Goal: Task Accomplishment & Management: Manage account settings

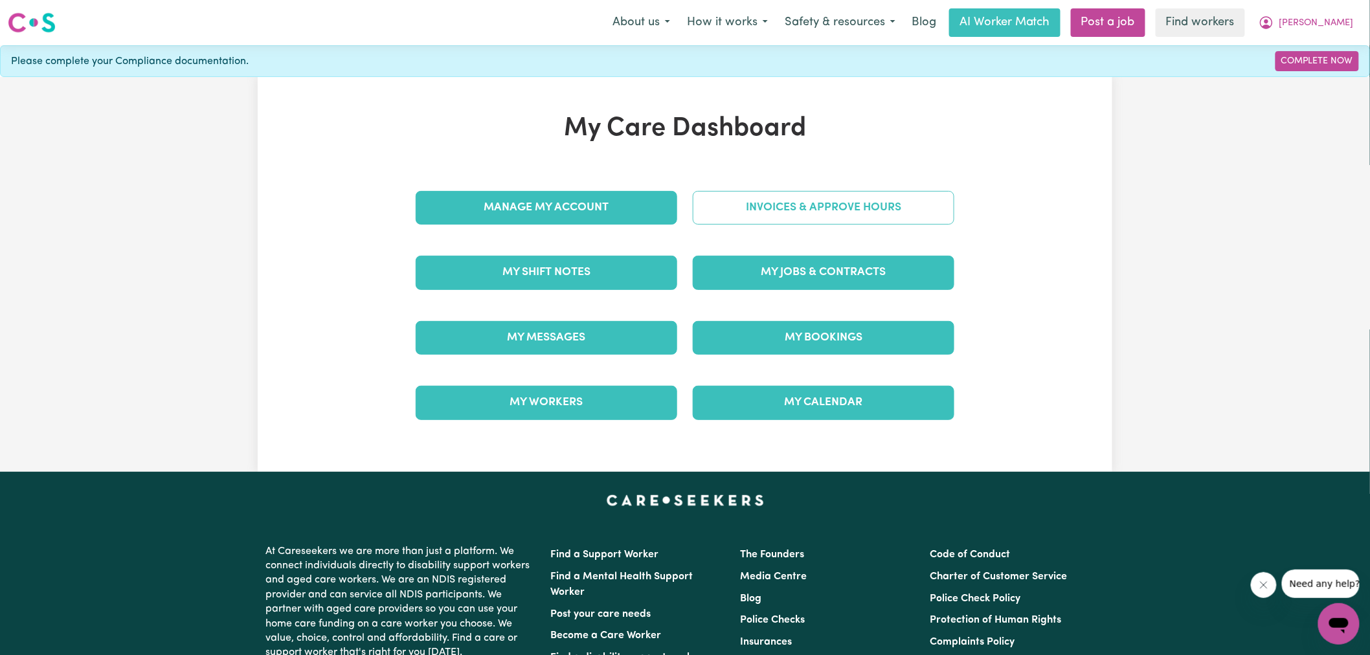
click at [708, 212] on link "Invoices & Approve Hours" at bounding box center [824, 208] width 262 height 34
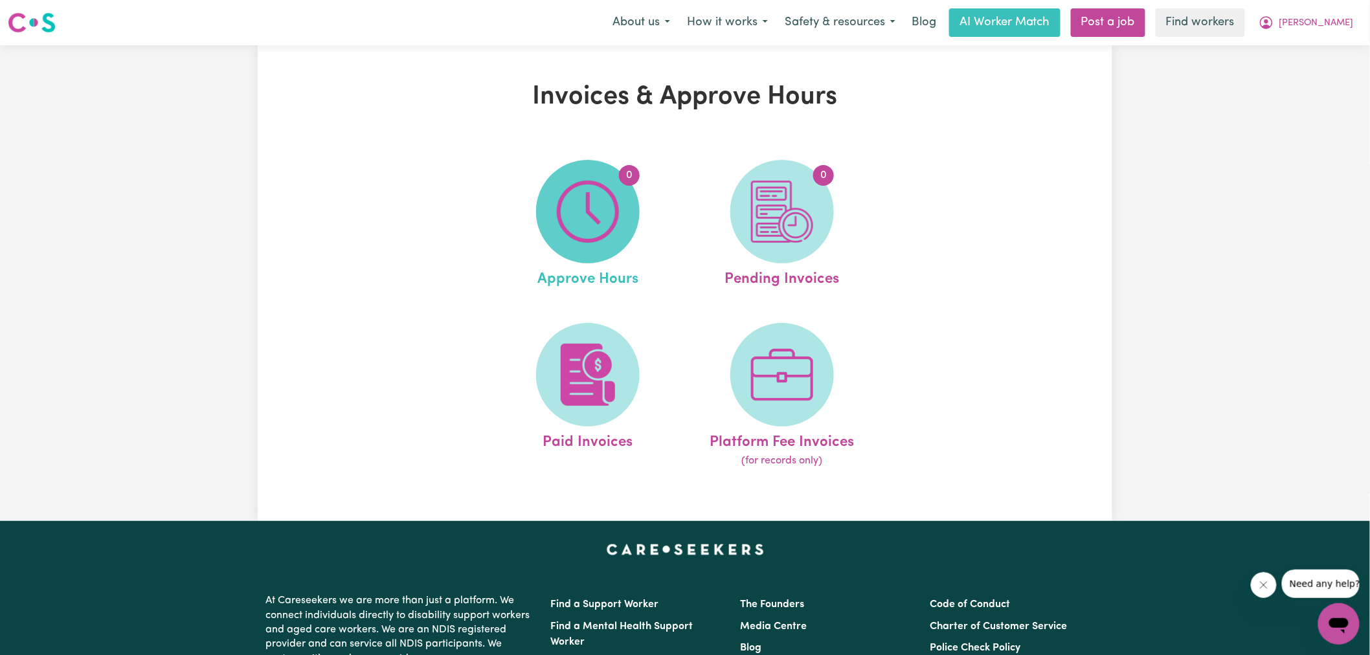
click at [580, 249] on span "0" at bounding box center [588, 212] width 104 height 104
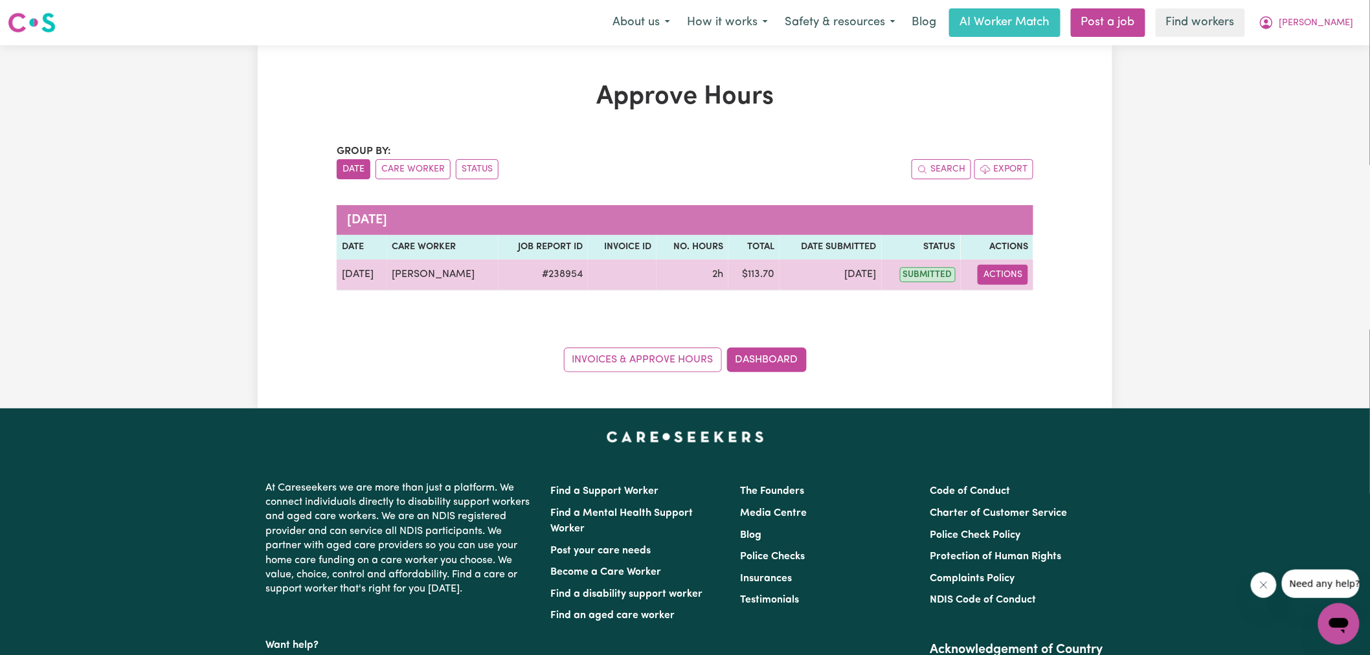
click at [995, 274] on button "Actions" at bounding box center [1003, 275] width 51 height 20
click at [1021, 306] on link "View Job Report" at bounding box center [1035, 305] width 111 height 26
select select "pm"
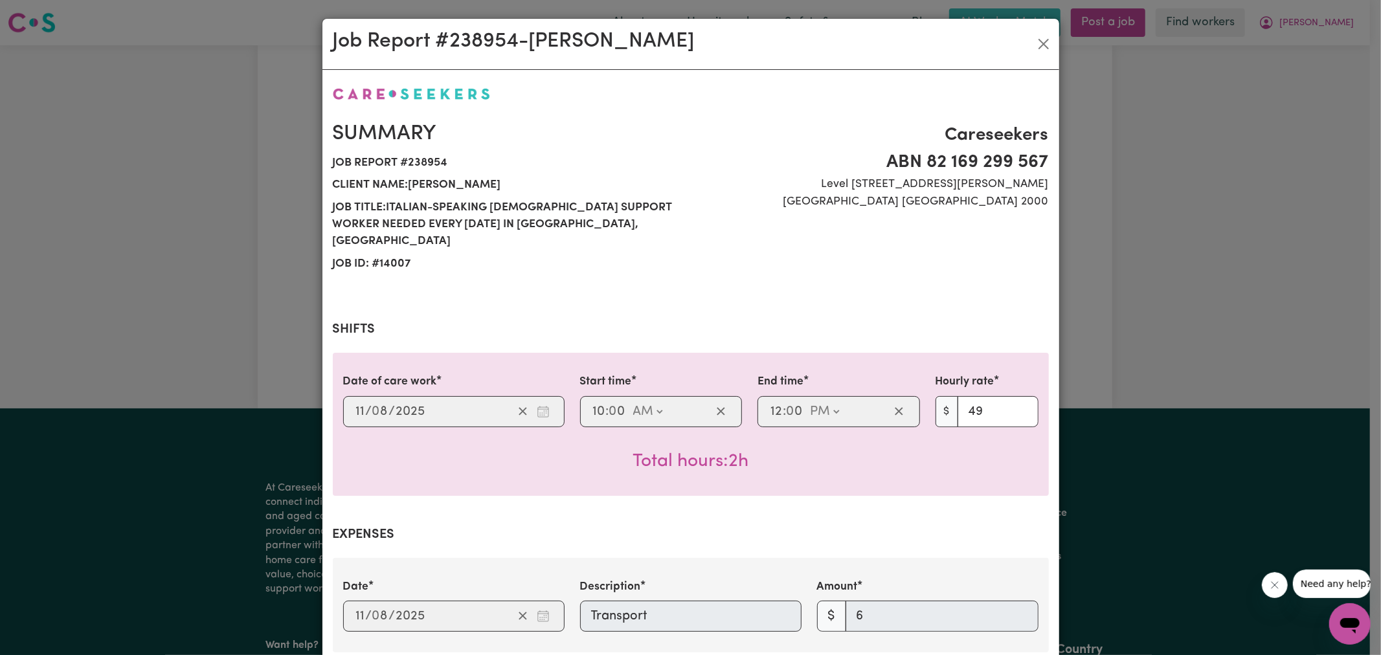
scroll to position [457, 0]
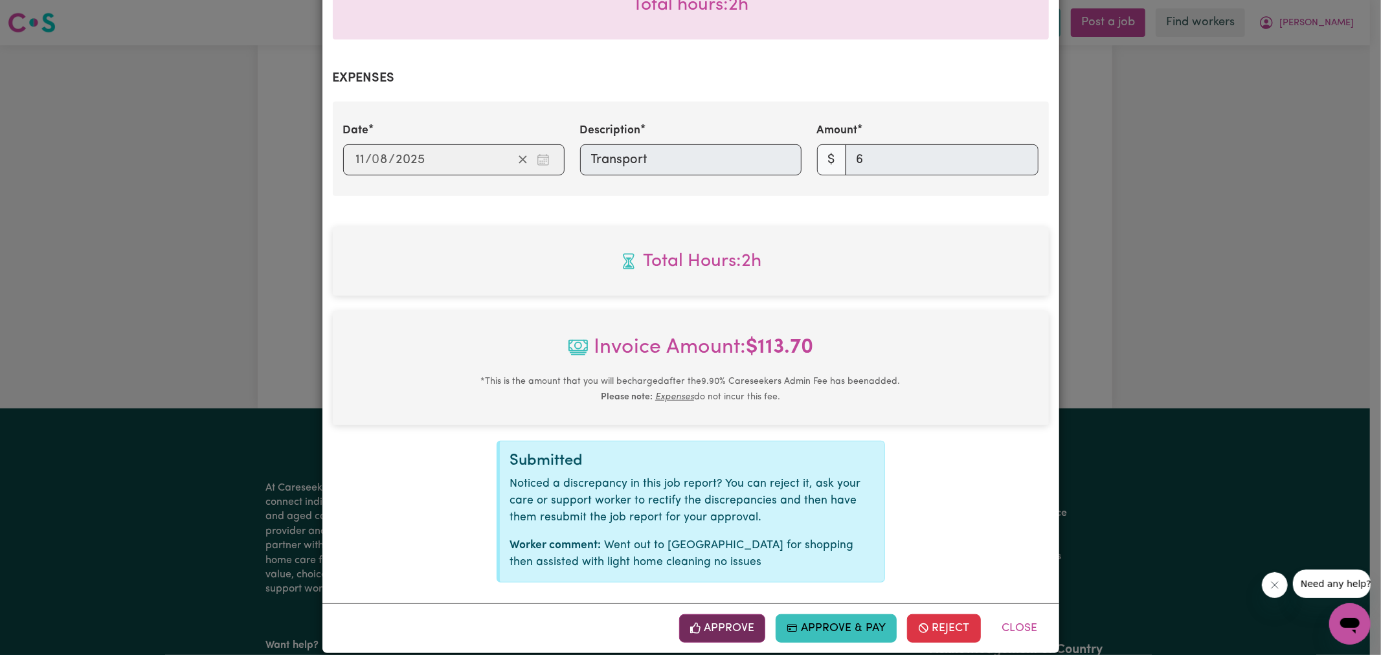
click at [730, 618] on button "Approve" at bounding box center [722, 629] width 87 height 28
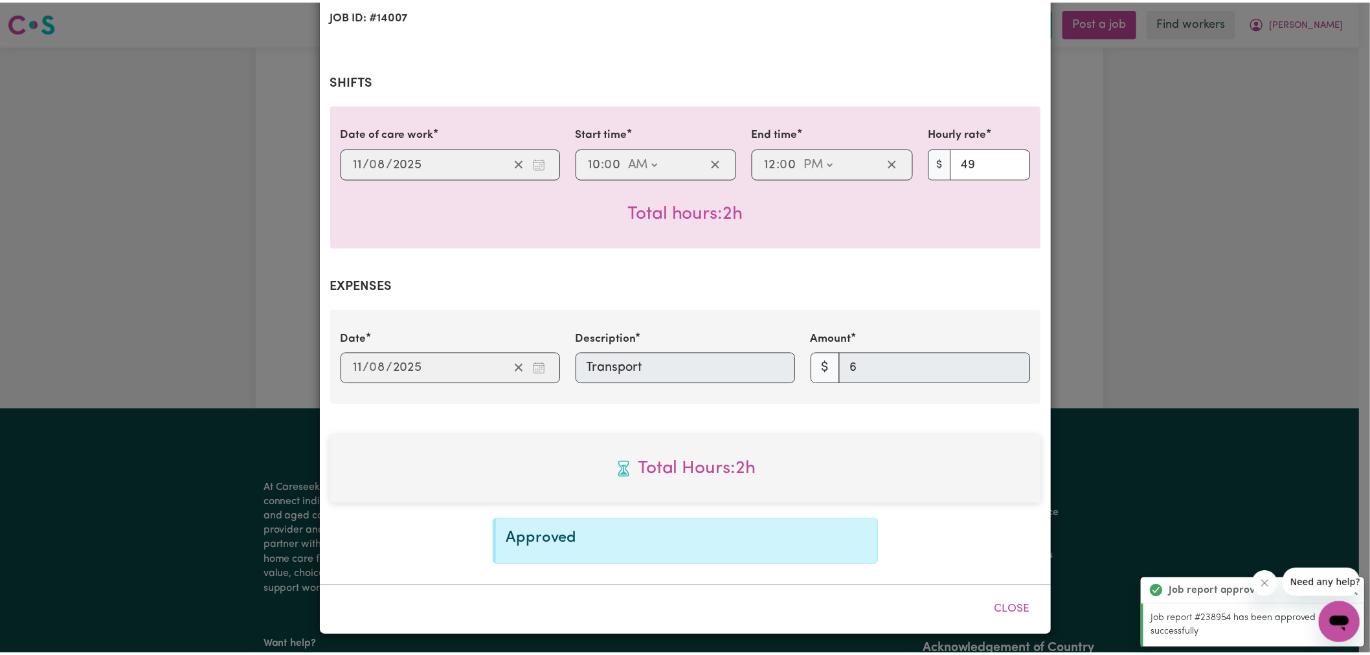
scroll to position [231, 0]
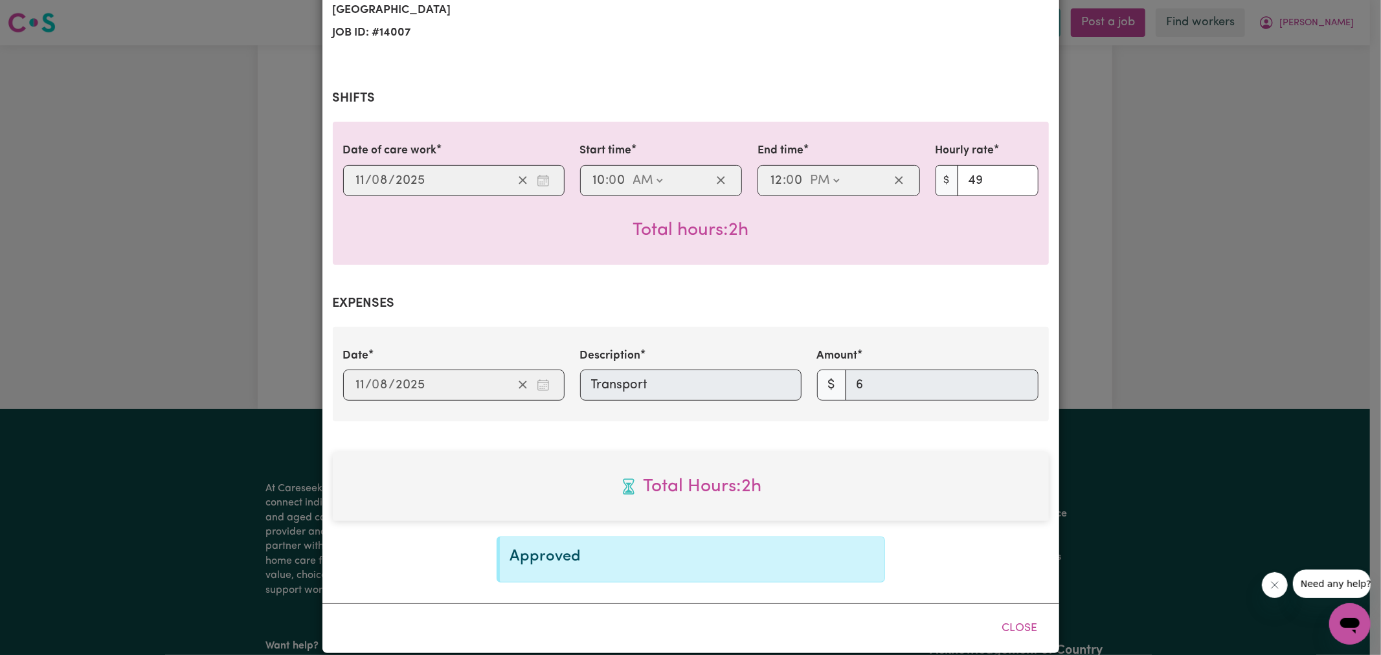
drag, startPoint x: 1227, startPoint y: 396, endPoint x: 1007, endPoint y: 431, distance: 222.3
click at [1226, 396] on div "Job Report # 238954 - [PERSON_NAME] Summary Job report # 238954 Client name: [P…" at bounding box center [690, 327] width 1381 height 655
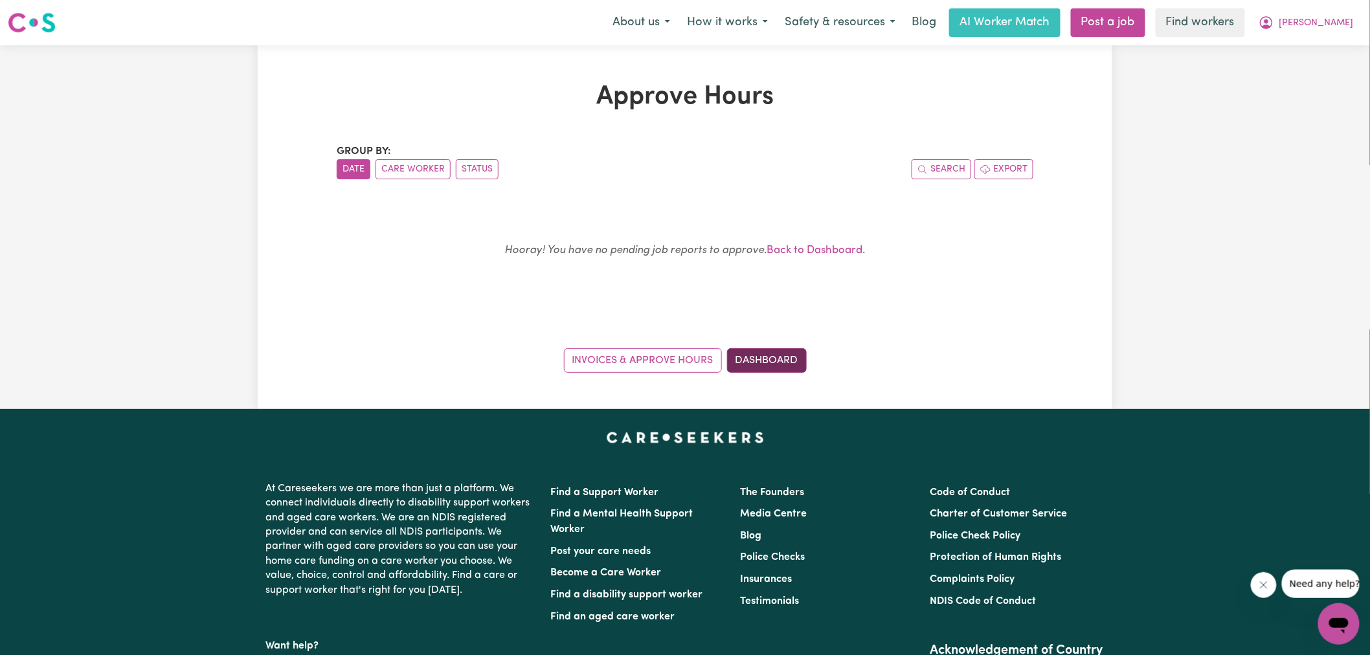
click at [765, 368] on link "Dashboard" at bounding box center [767, 360] width 80 height 25
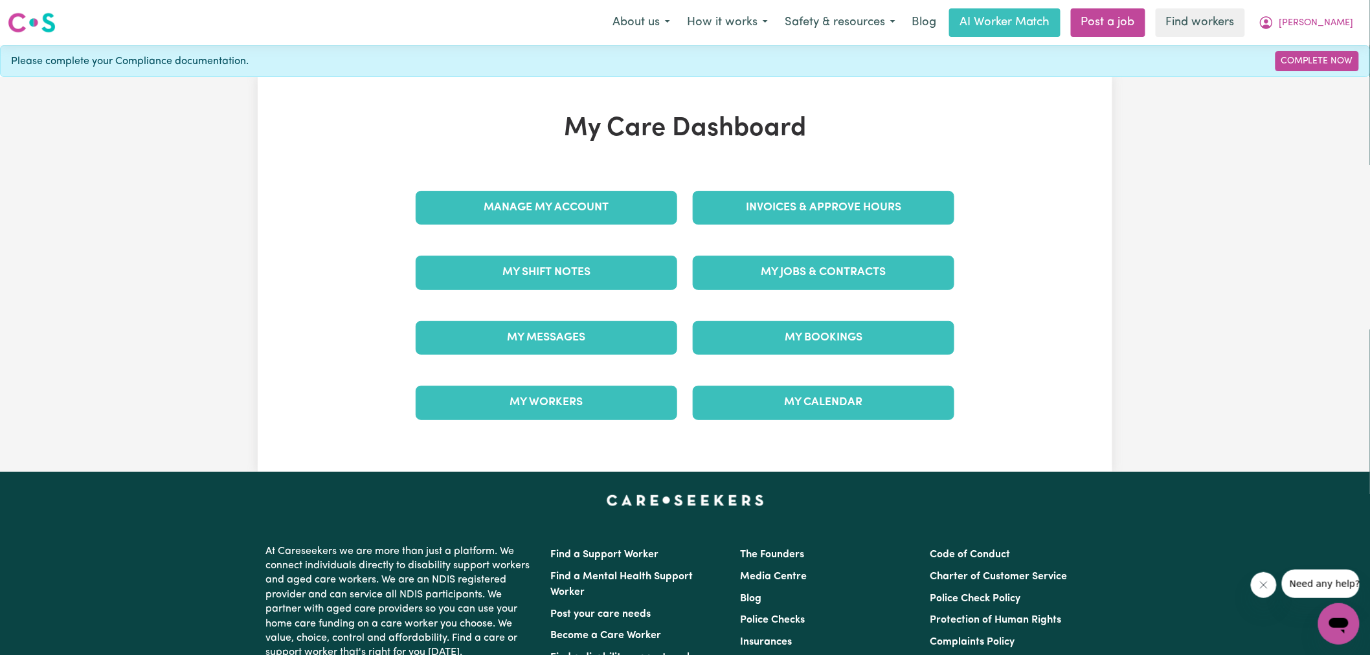
click at [764, 189] on div "Invoices & Approve Hours" at bounding box center [823, 207] width 277 height 65
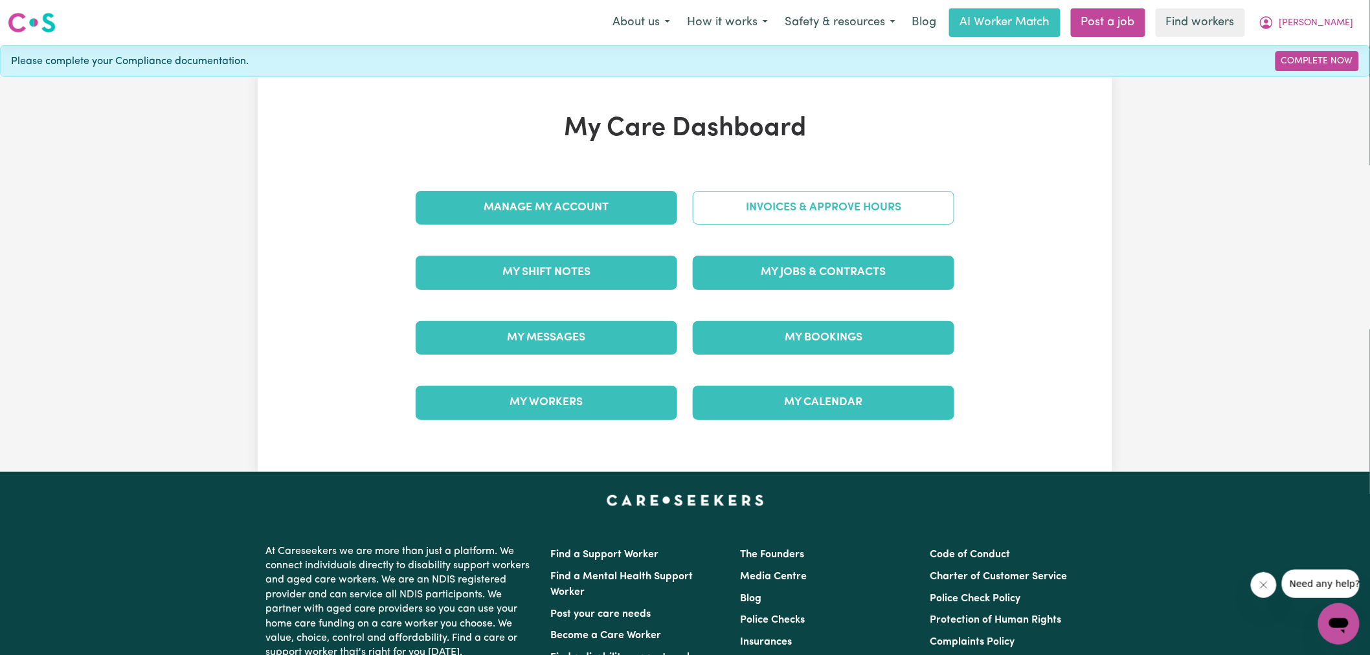
click at [781, 205] on link "Invoices & Approve Hours" at bounding box center [824, 208] width 262 height 34
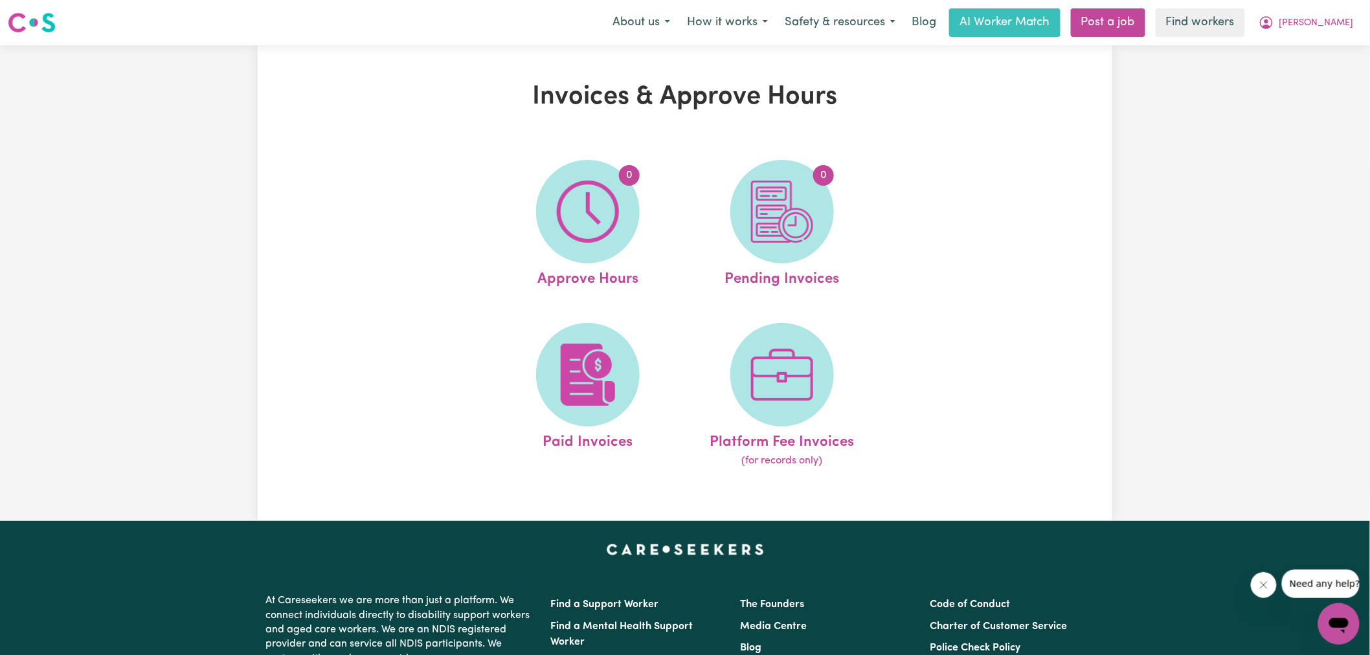
click at [752, 217] on img at bounding box center [782, 212] width 62 height 62
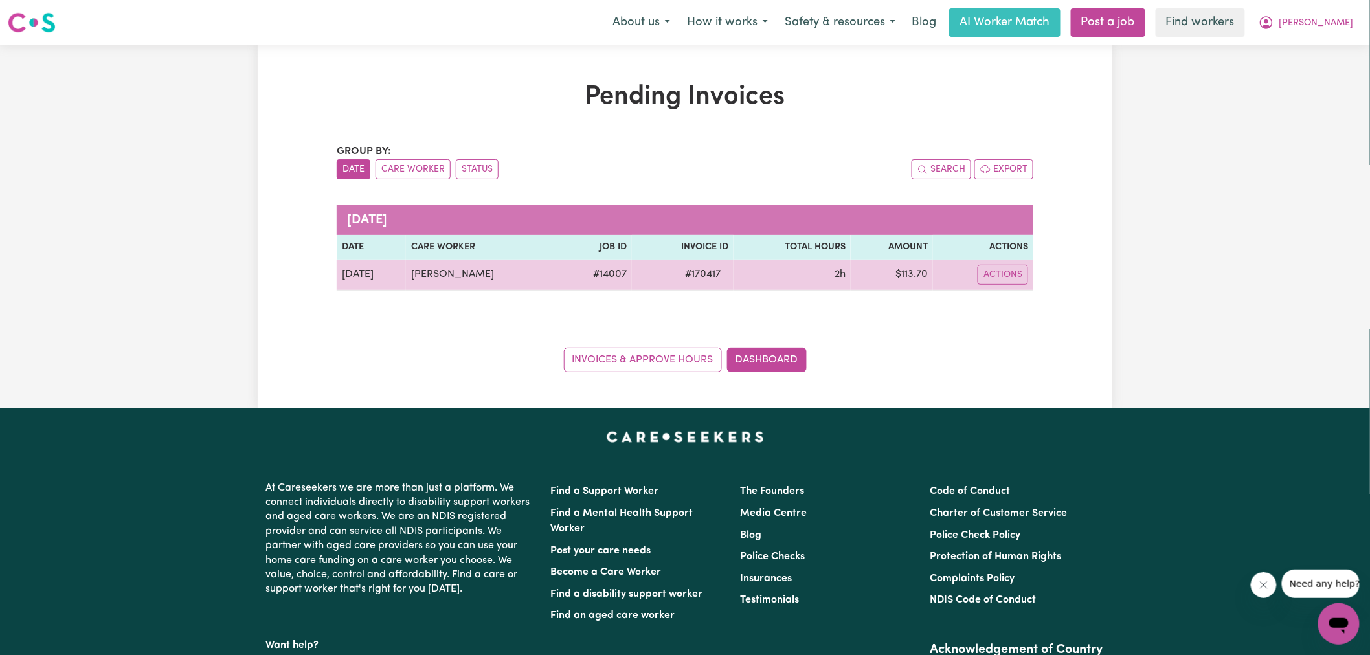
click at [698, 276] on span "# 170417" at bounding box center [702, 275] width 51 height 16
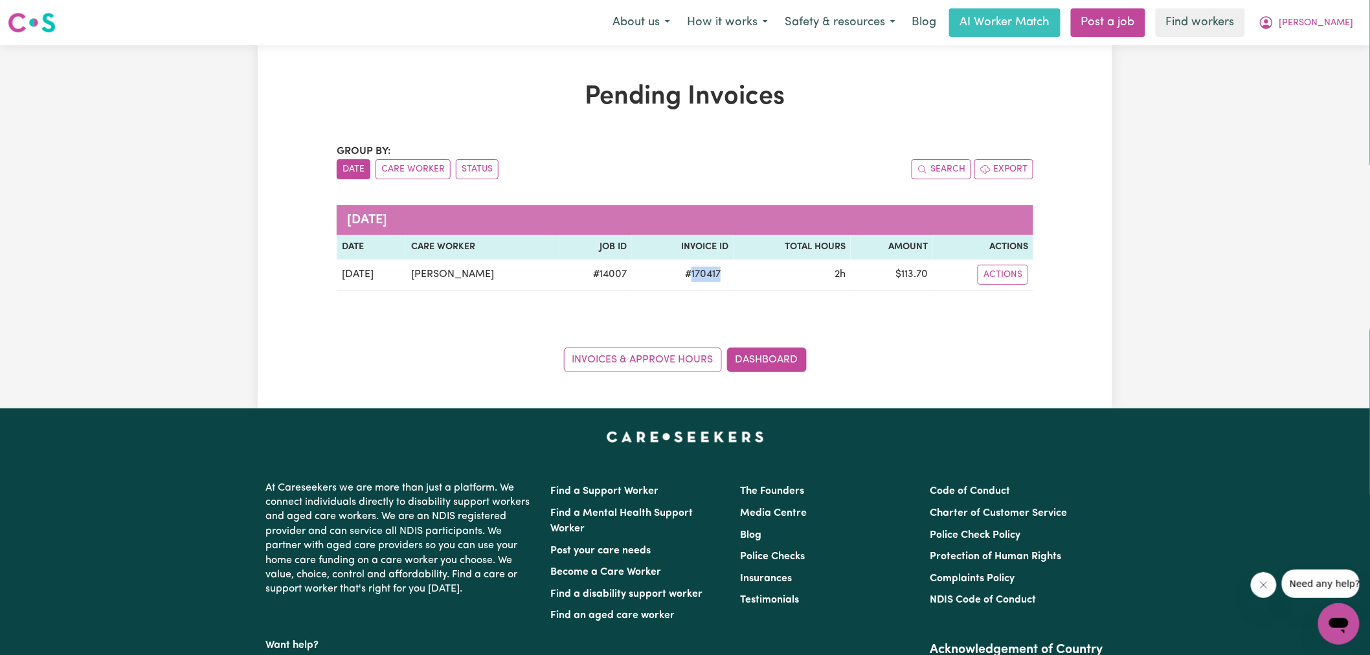
copy span "170417"
drag, startPoint x: 1320, startPoint y: 17, endPoint x: 1318, endPoint y: 28, distance: 11.1
click at [1273, 17] on icon "My Account" at bounding box center [1266, 22] width 13 height 13
click at [1307, 79] on link "Logout" at bounding box center [1311, 74] width 102 height 25
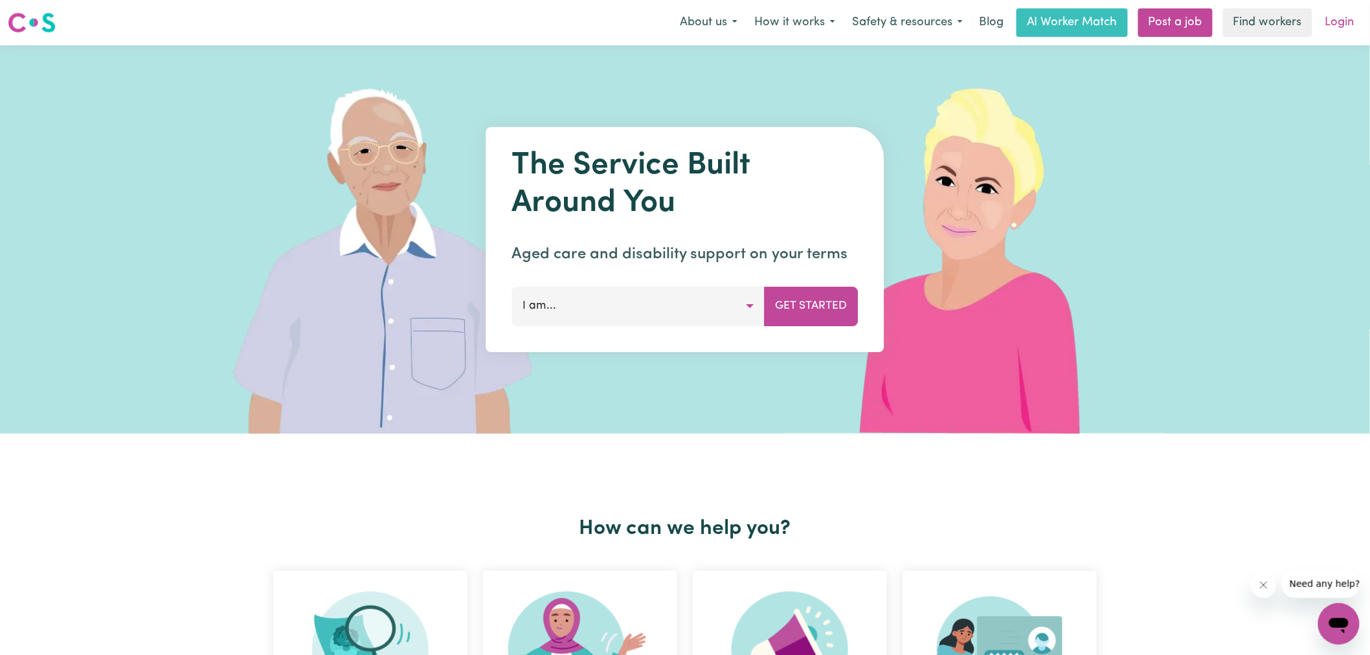
click at [1341, 24] on link "Login" at bounding box center [1340, 22] width 45 height 28
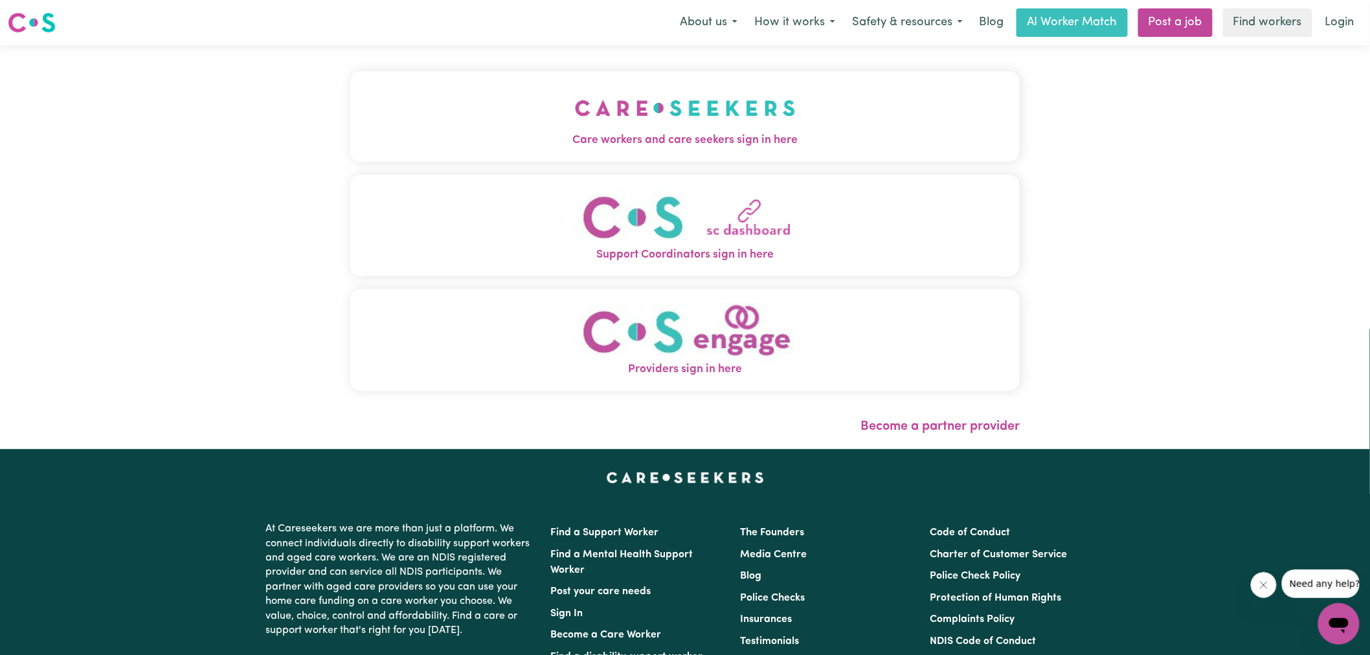
click at [654, 113] on img "Care workers and care seekers sign in here" at bounding box center [685, 108] width 221 height 48
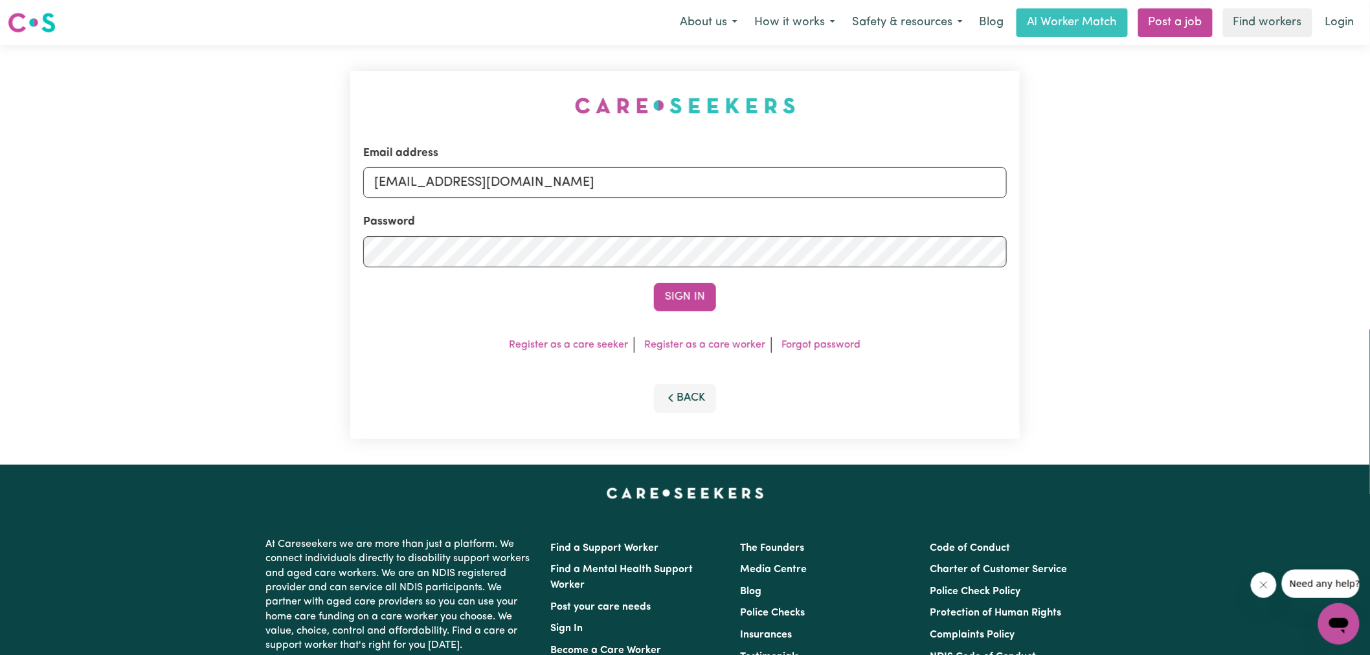
click at [456, 117] on div "Email address [EMAIL_ADDRESS][DOMAIN_NAME] Password Sign In Register as a care …" at bounding box center [685, 255] width 685 height 420
drag, startPoint x: 712, startPoint y: 183, endPoint x: 127, endPoint y: 152, distance: 586.3
click at [128, 152] on div "Email address [EMAIL_ADDRESS][DOMAIN_NAME] Password Sign In Register as a care …" at bounding box center [685, 255] width 1370 height 420
type input "[PERSON_NAME][EMAIL_ADDRESS][DOMAIN_NAME]"
click at [654, 283] on button "Sign In" at bounding box center [685, 297] width 62 height 28
